Goal: Information Seeking & Learning: Find specific fact

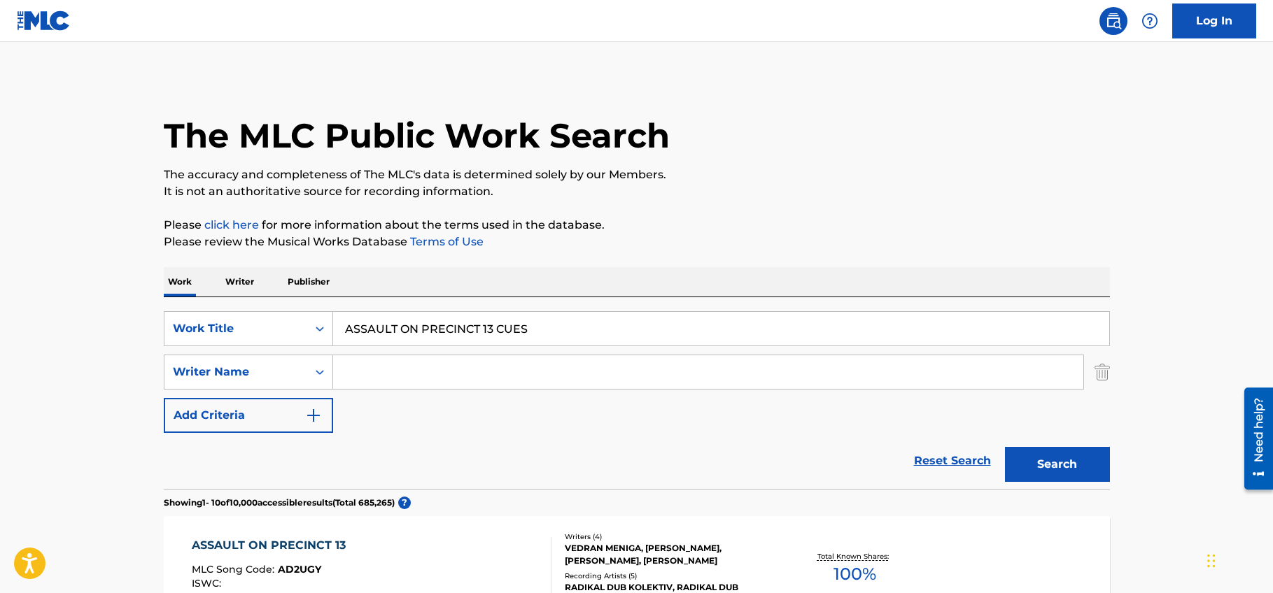
drag, startPoint x: 250, startPoint y: 326, endPoint x: 243, endPoint y: 325, distance: 7.1
click at [333, 325] on input "ASSAULT ON PRECINCT 13 CUES" at bounding box center [721, 329] width 776 height 34
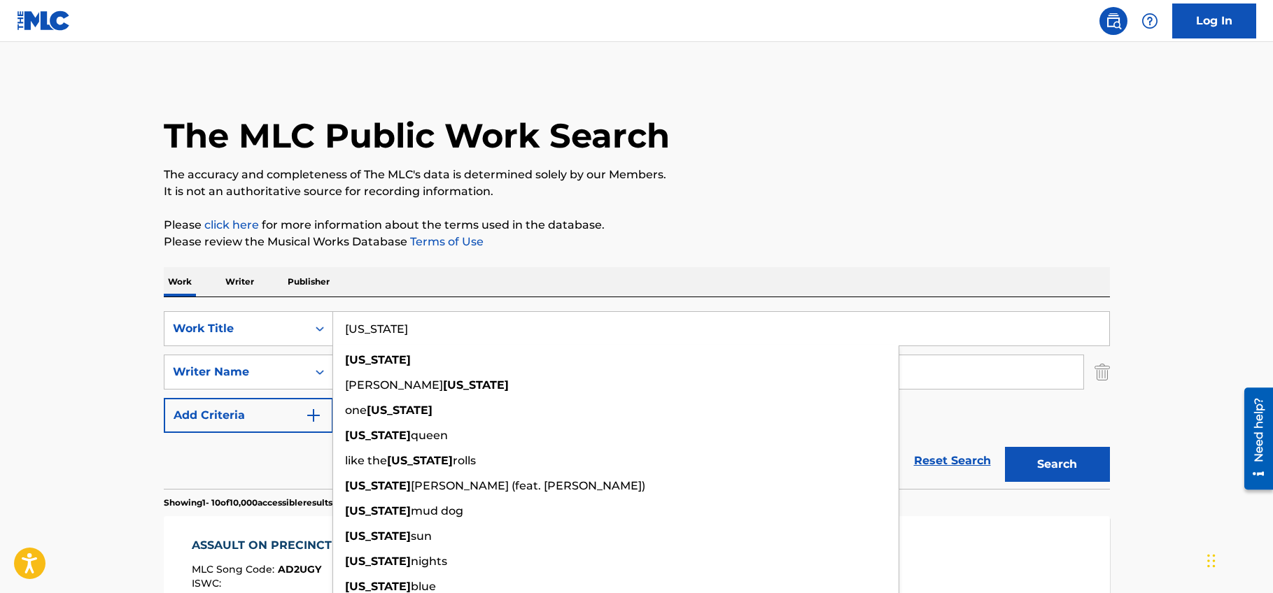
type input "[US_STATE]"
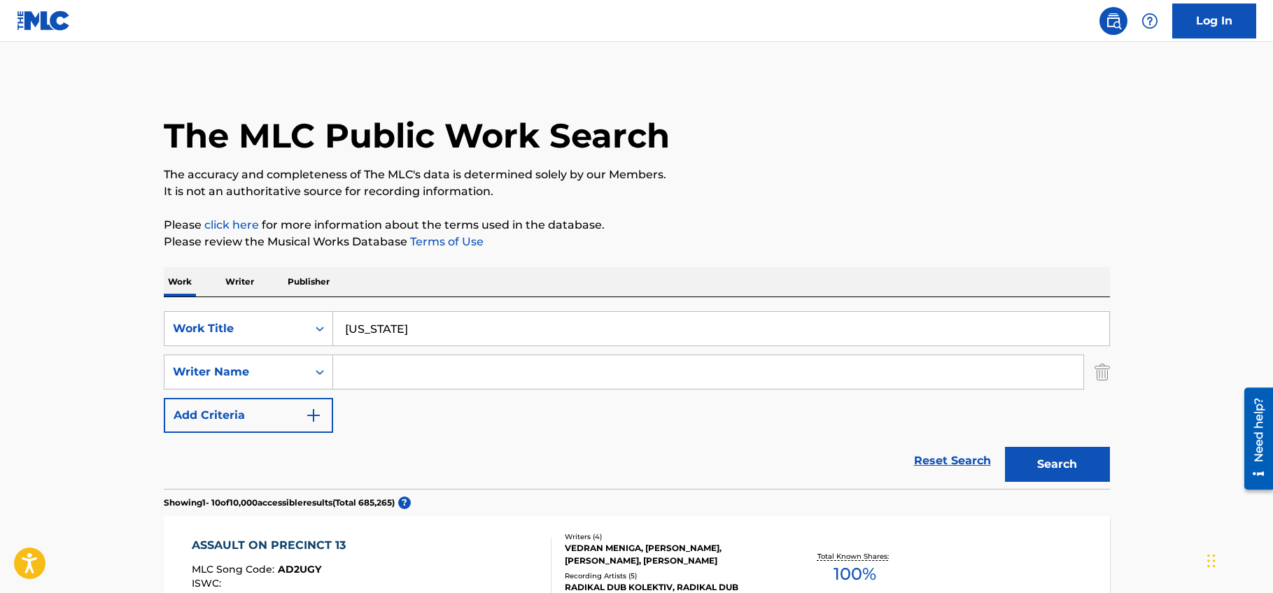
click at [440, 245] on link "Terms of Use" at bounding box center [445, 241] width 76 height 13
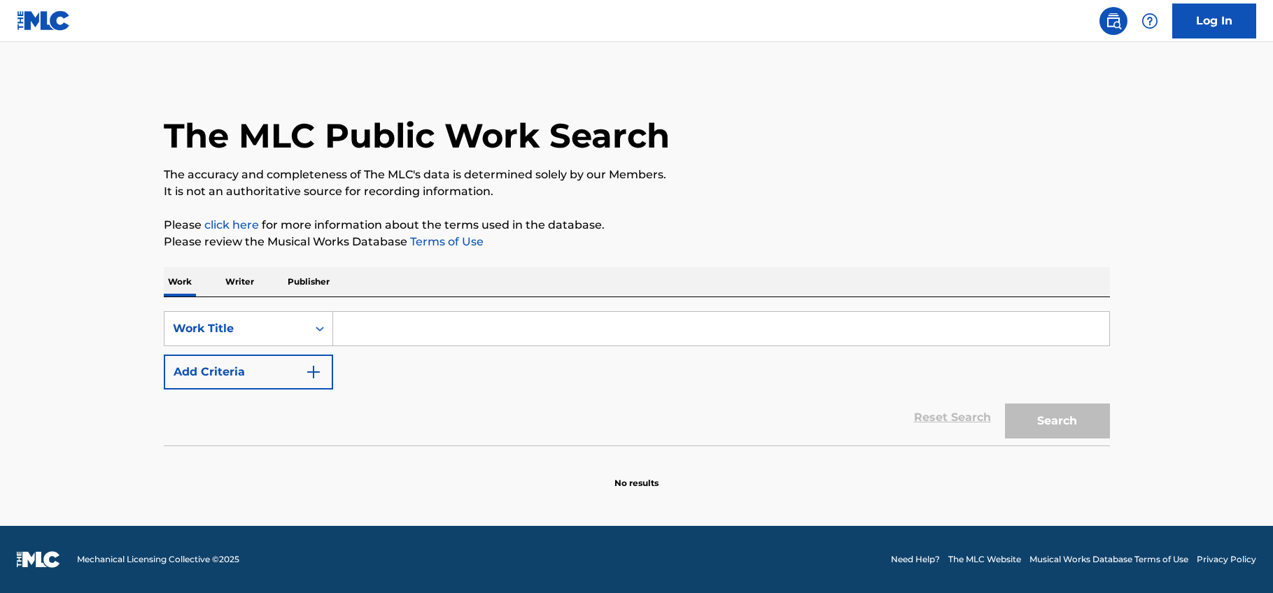
click at [440, 328] on input "Search Form" at bounding box center [721, 329] width 776 height 34
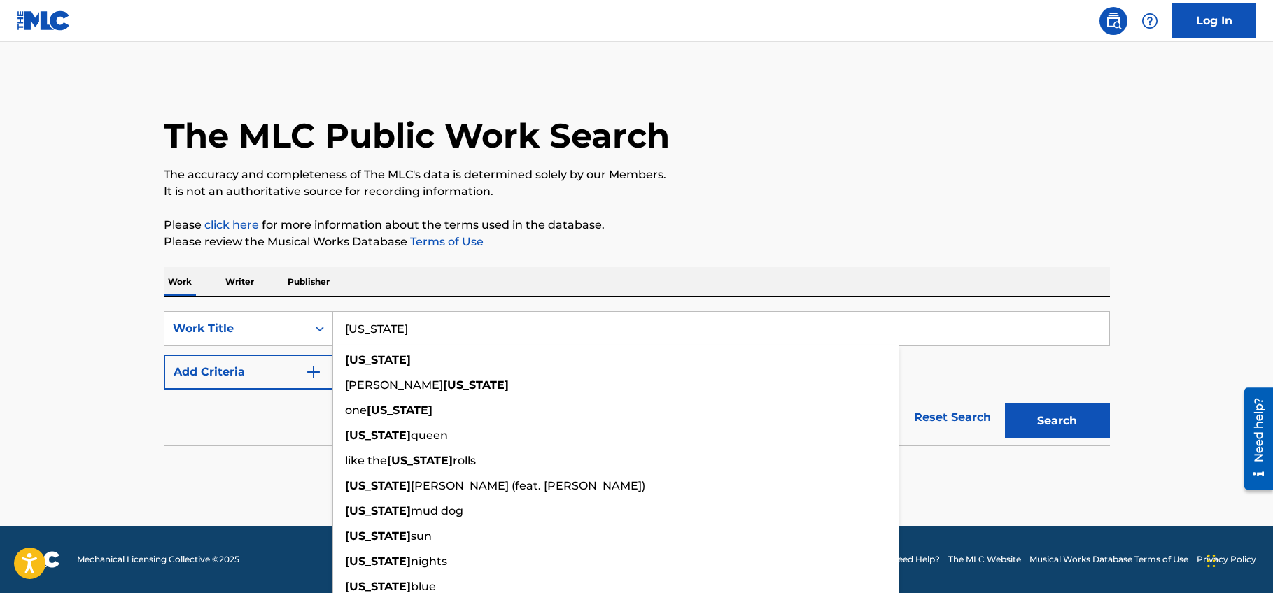
type input "[US_STATE]"
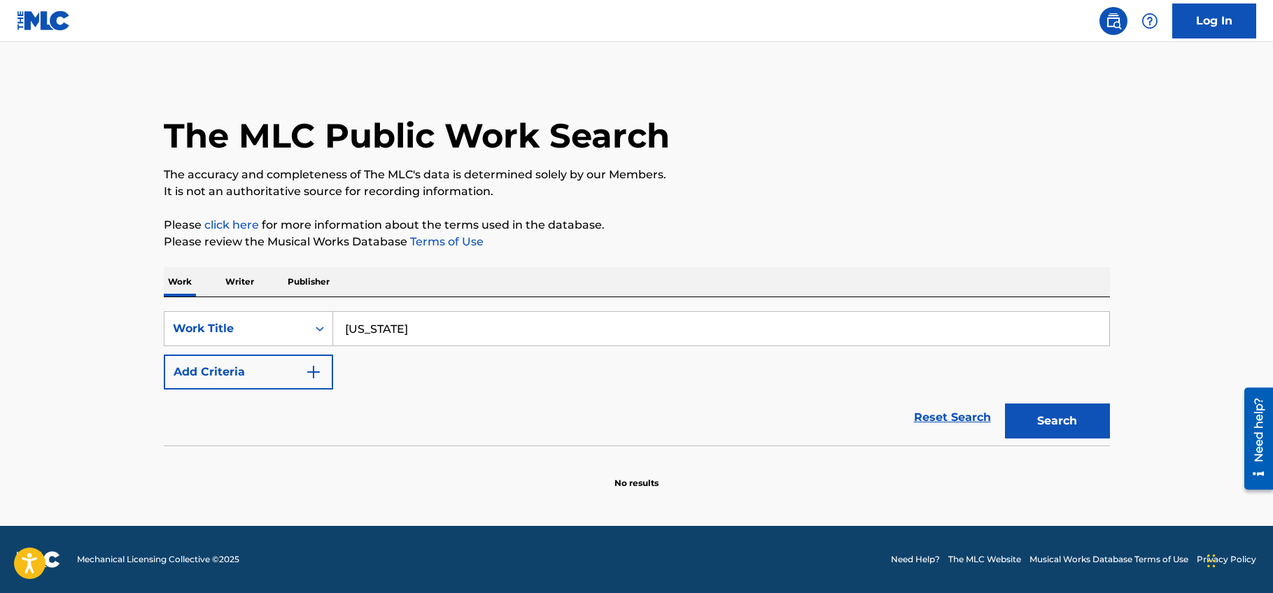
click at [666, 220] on p "Please click here for more information about the terms used in the database." at bounding box center [637, 225] width 946 height 17
click at [260, 372] on button "Add Criteria" at bounding box center [248, 372] width 169 height 35
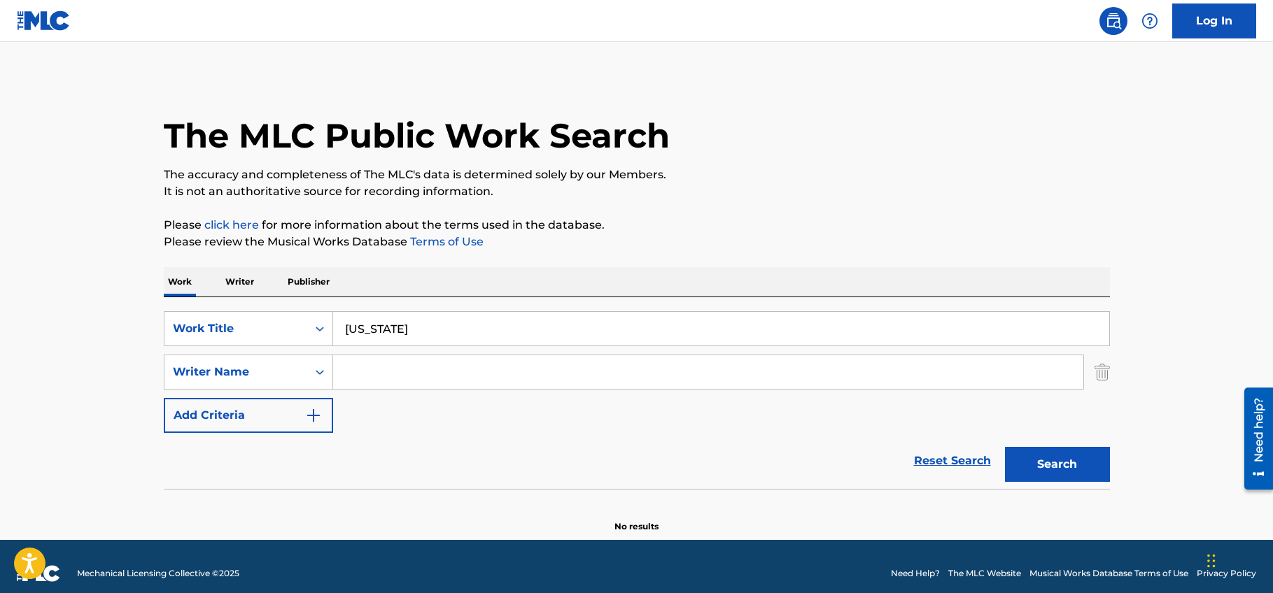
click at [380, 370] on input "Search Form" at bounding box center [708, 373] width 750 height 34
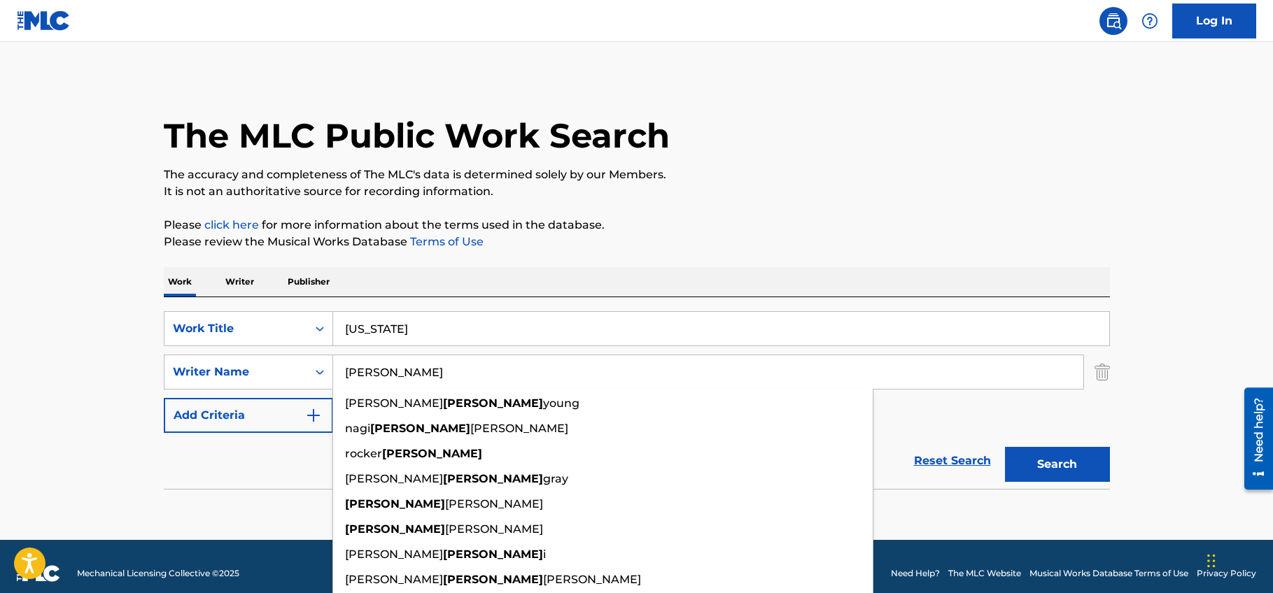
type input "jamal"
click at [1005, 447] on button "Search" at bounding box center [1057, 464] width 105 height 35
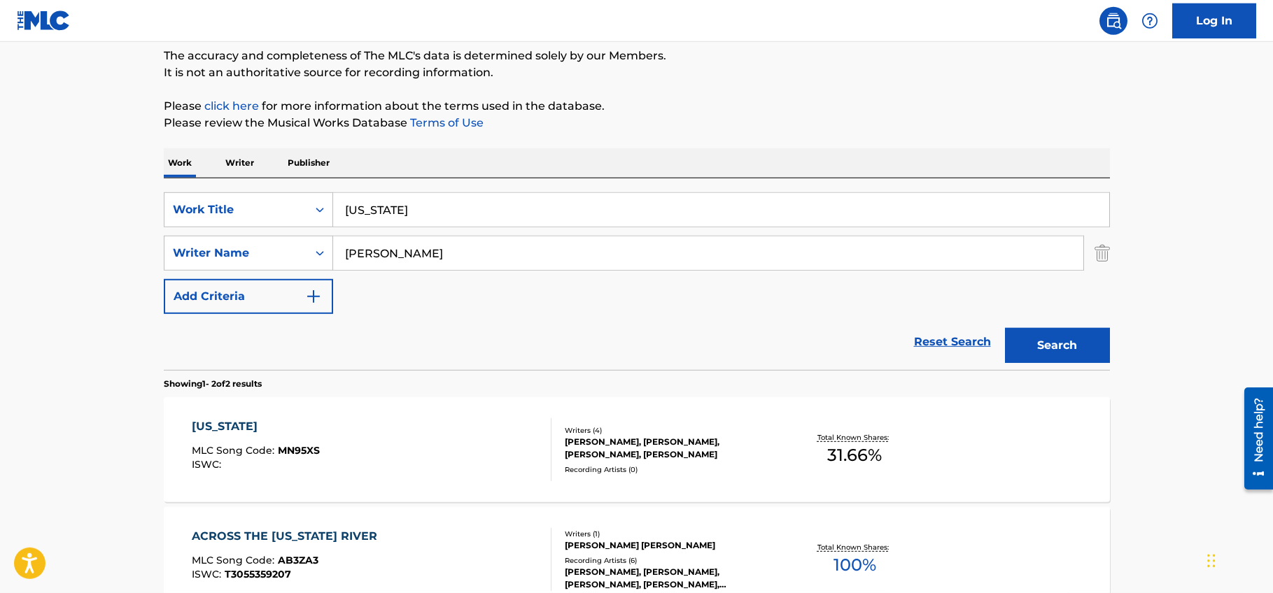
scroll to position [143, 0]
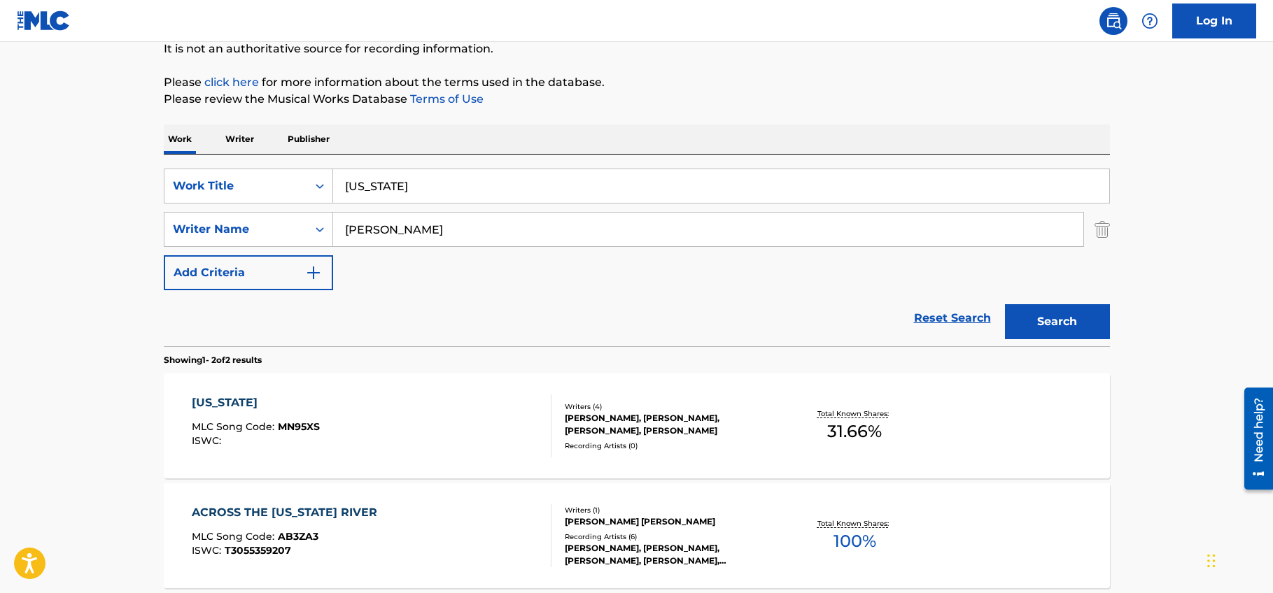
click at [502, 422] on div "MISSISSIPPI MLC Song Code : MN95XS ISWC :" at bounding box center [372, 426] width 360 height 63
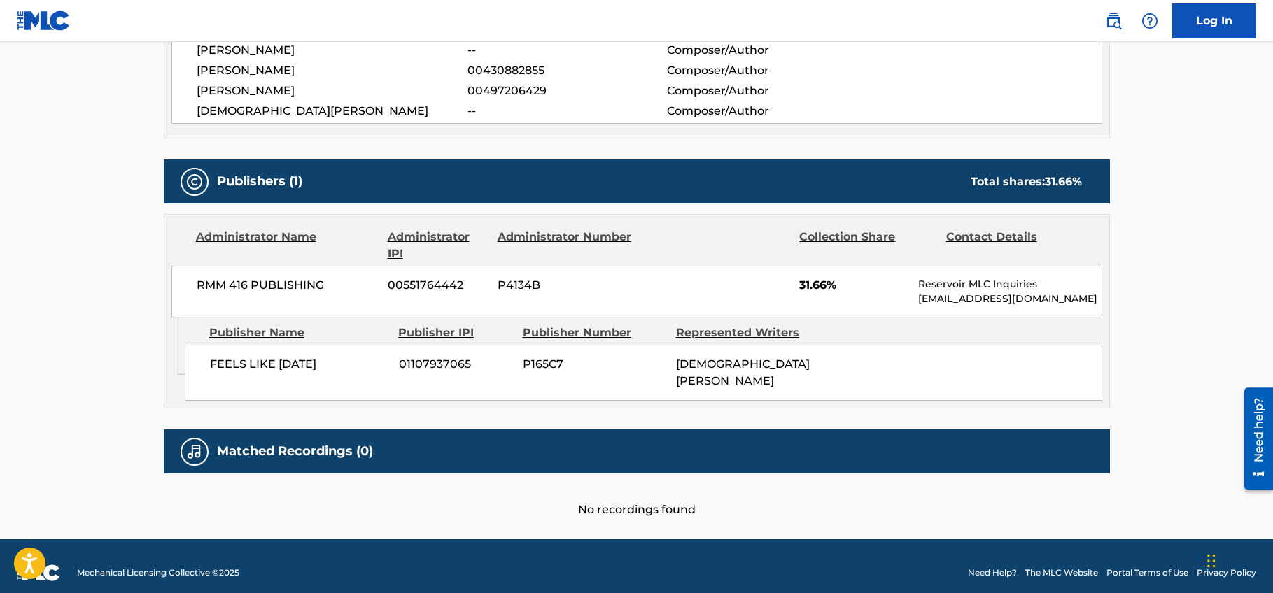
scroll to position [259, 0]
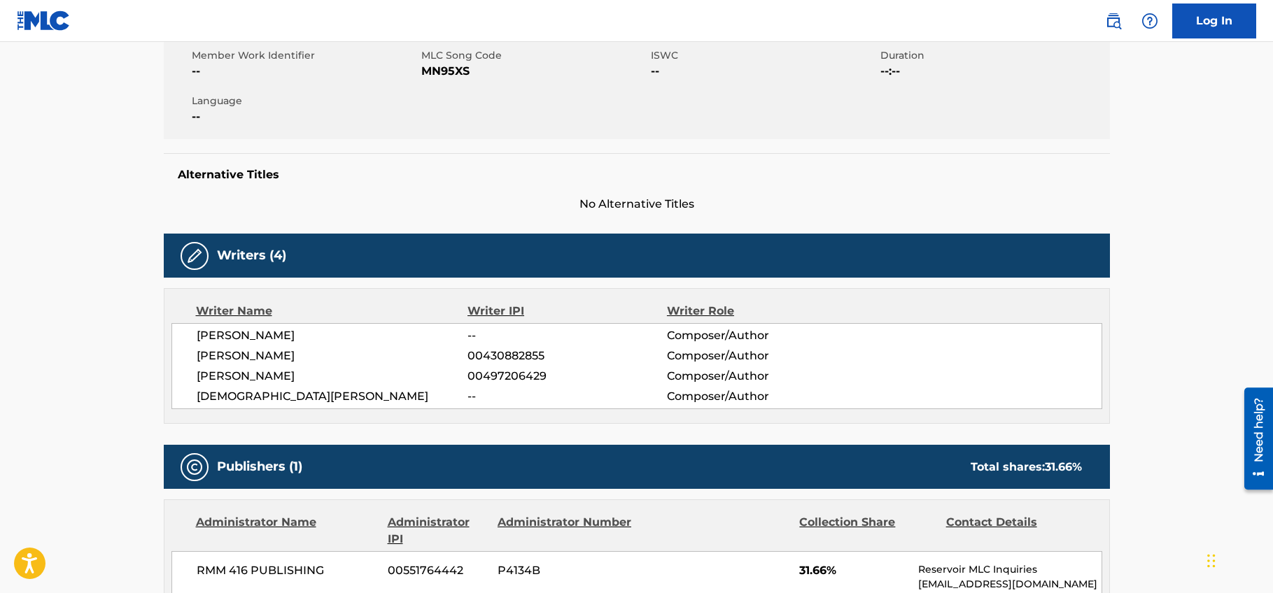
click at [50, 151] on main "< Back to public search results Copy work link MISSISSIPPI Work Detail Member W…" at bounding box center [636, 304] width 1273 height 1042
click at [93, 222] on main "< Back to public search results Copy work link MISSISSIPPI Work Detail Member W…" at bounding box center [636, 304] width 1273 height 1042
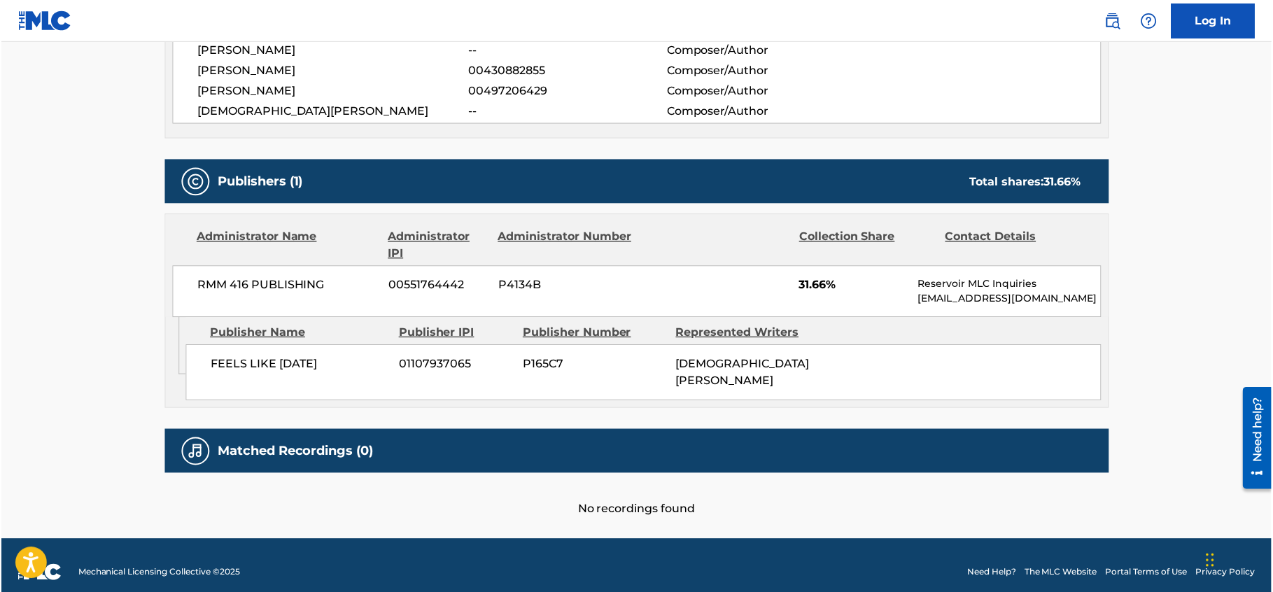
scroll to position [188, 0]
